Goal: Task Accomplishment & Management: Complete application form

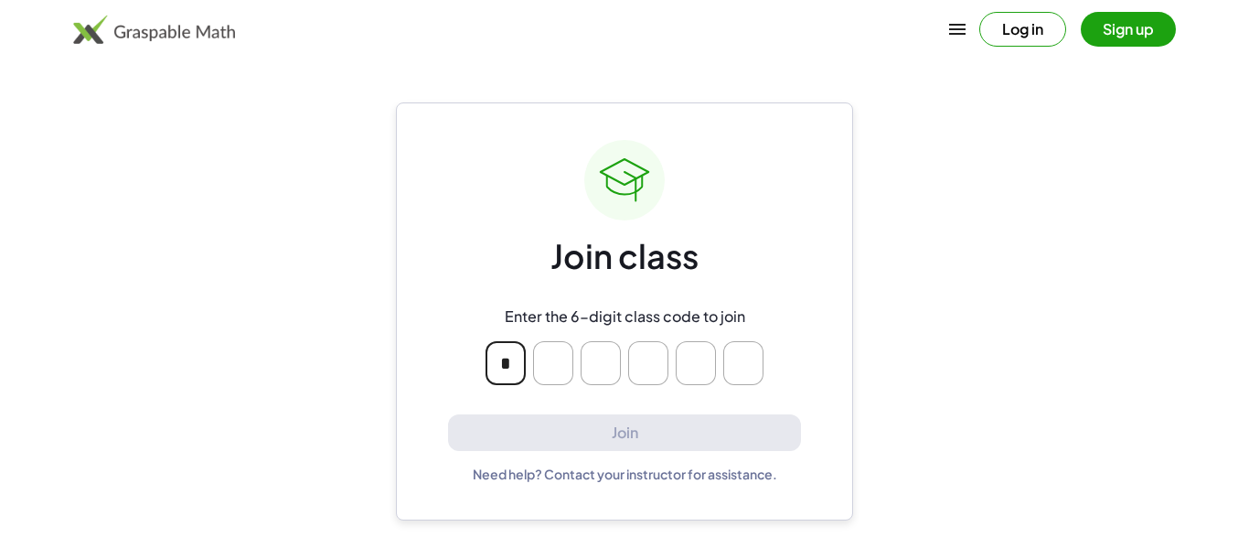
type input "*"
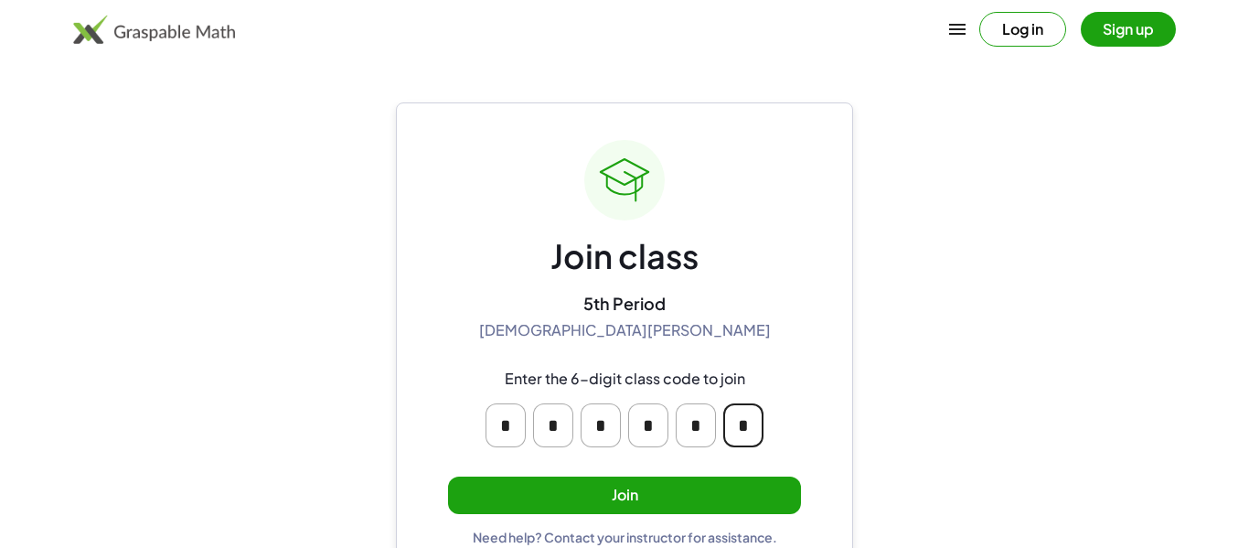
type input "*"
click at [562, 488] on button "Join" at bounding box center [624, 494] width 353 height 37
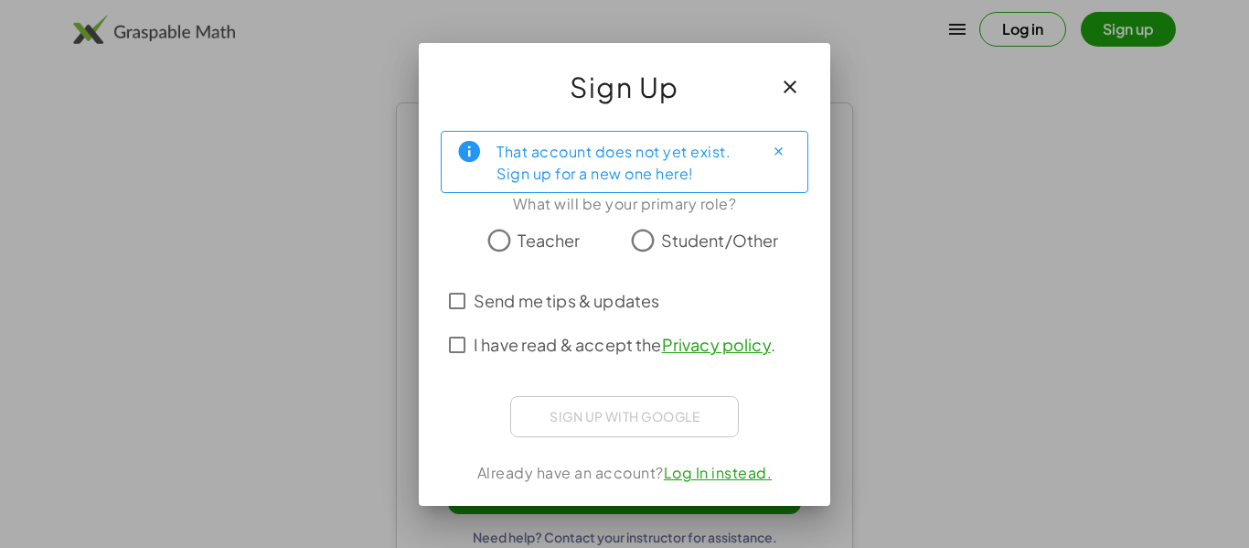
click at [661, 251] on span "Student/Other" at bounding box center [720, 240] width 118 height 25
click at [573, 341] on span "I have read & accept the Privacy policy ." at bounding box center [624, 344] width 302 height 25
